Goal: Task Accomplishment & Management: Complete application form

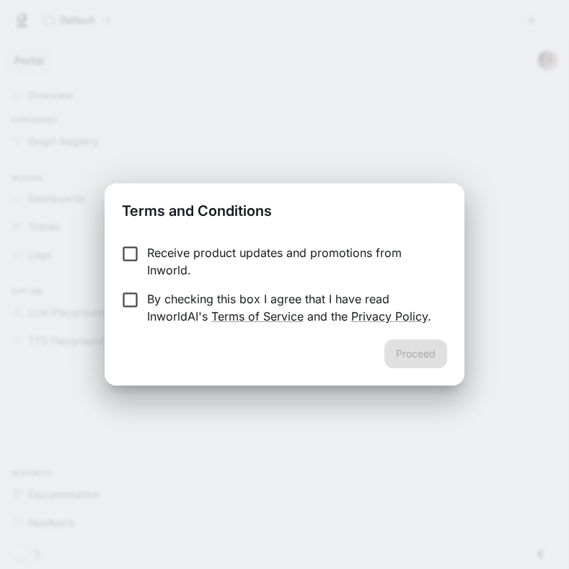
click at [152, 255] on p "Receive product updates and promotions from Inworld." at bounding box center [291, 261] width 289 height 35
click at [144, 315] on label "By checking this box I agree that I have read InworldAI's Terms of Service and …" at bounding box center [274, 307] width 321 height 35
click at [423, 352] on button "Proceed" at bounding box center [416, 353] width 63 height 29
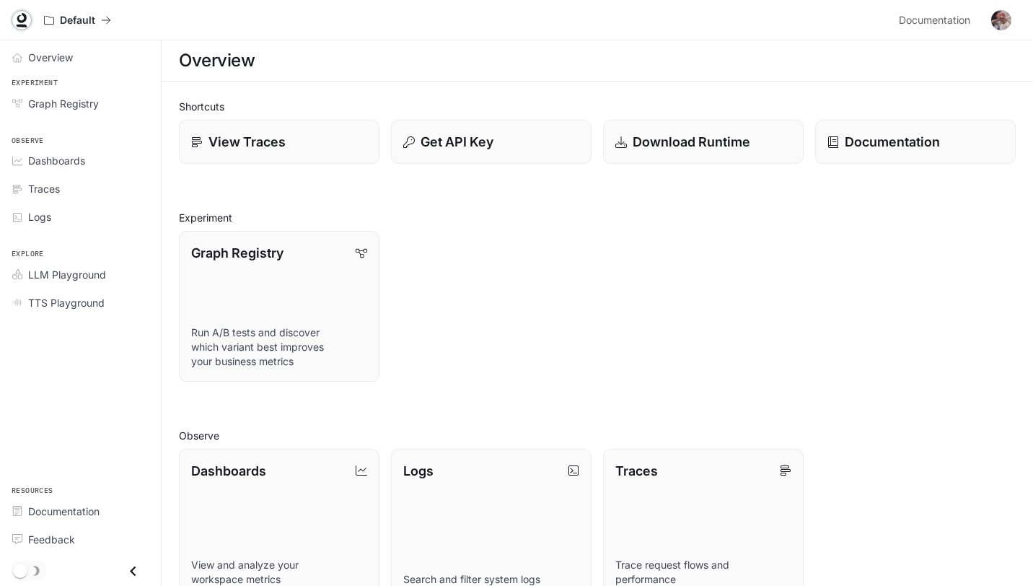
click at [22, 20] on icon at bounding box center [21, 18] width 9 height 10
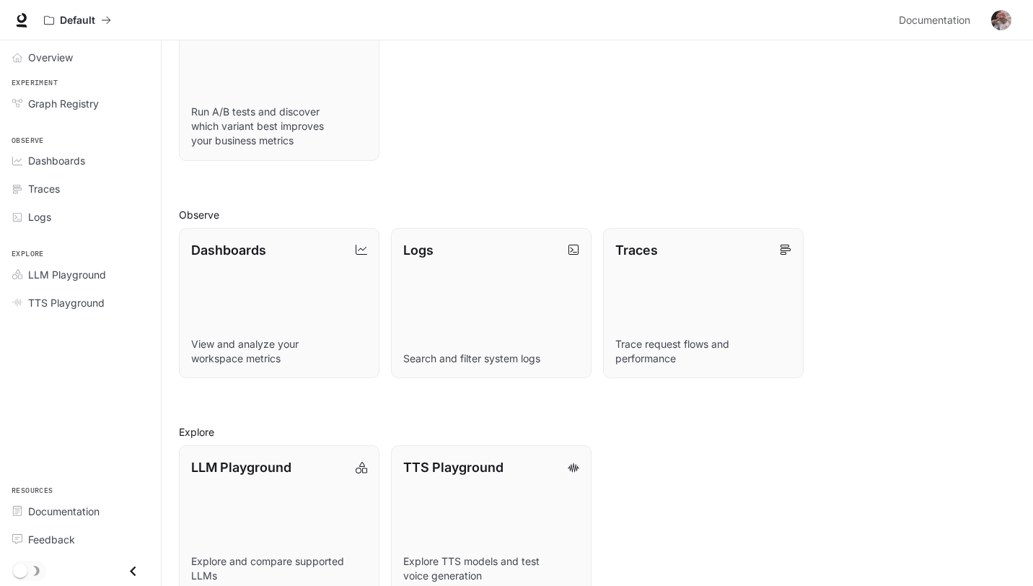
scroll to position [248, 0]
